Goal: Task Accomplishment & Management: Complete application form

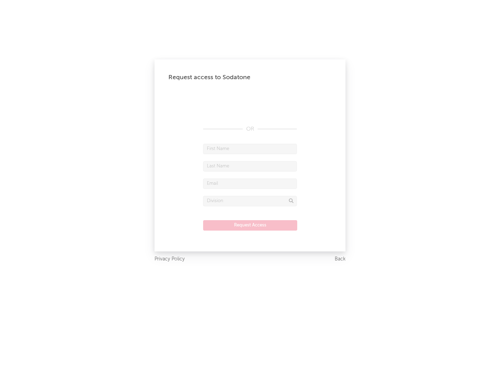
click at [250, 149] on input "text" at bounding box center [250, 149] width 94 height 10
type input "[PERSON_NAME]"
click at [250, 166] on input "text" at bounding box center [250, 166] width 94 height 10
type input "[PERSON_NAME]"
click at [250, 183] on input "text" at bounding box center [250, 183] width 94 height 10
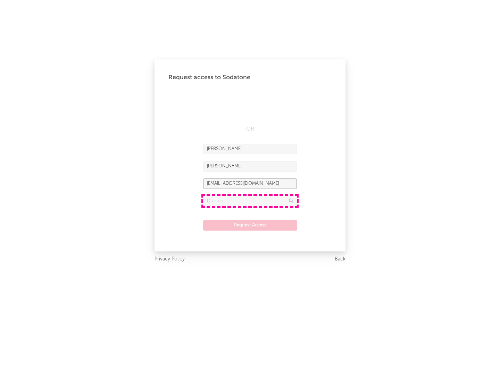
type input "[EMAIL_ADDRESS][DOMAIN_NAME]"
click at [250, 201] on input "text" at bounding box center [250, 201] width 94 height 10
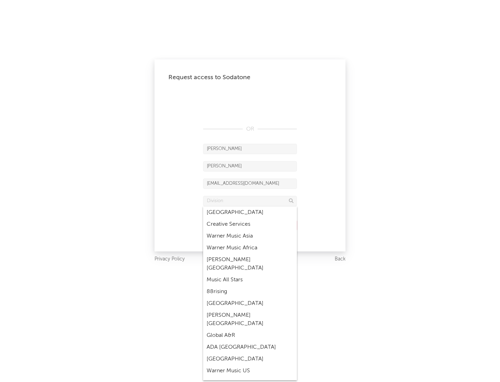
click at [250, 274] on div "Music All Stars" at bounding box center [250, 280] width 94 height 12
type input "Music All Stars"
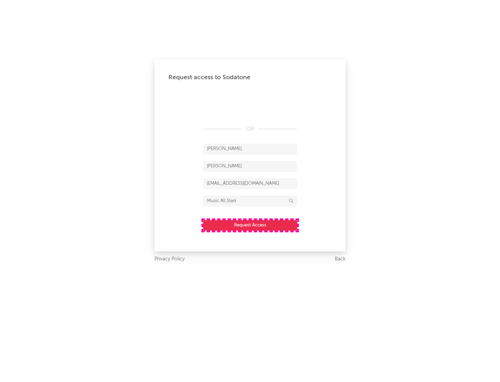
click at [250, 225] on button "Request Access" at bounding box center [250, 225] width 94 height 10
